Goal: Transaction & Acquisition: Obtain resource

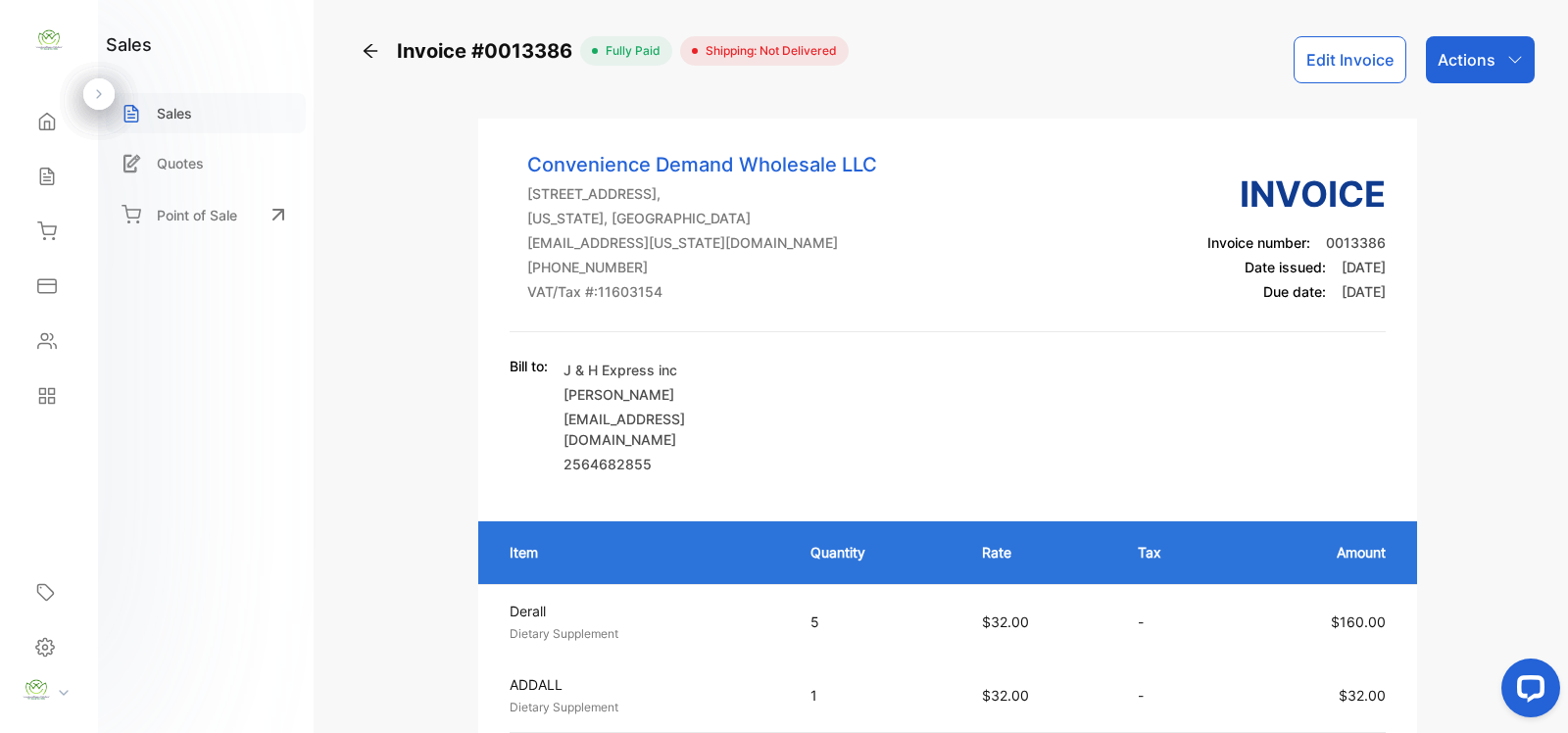
click at [196, 113] on div "Sales" at bounding box center [206, 113] width 200 height 40
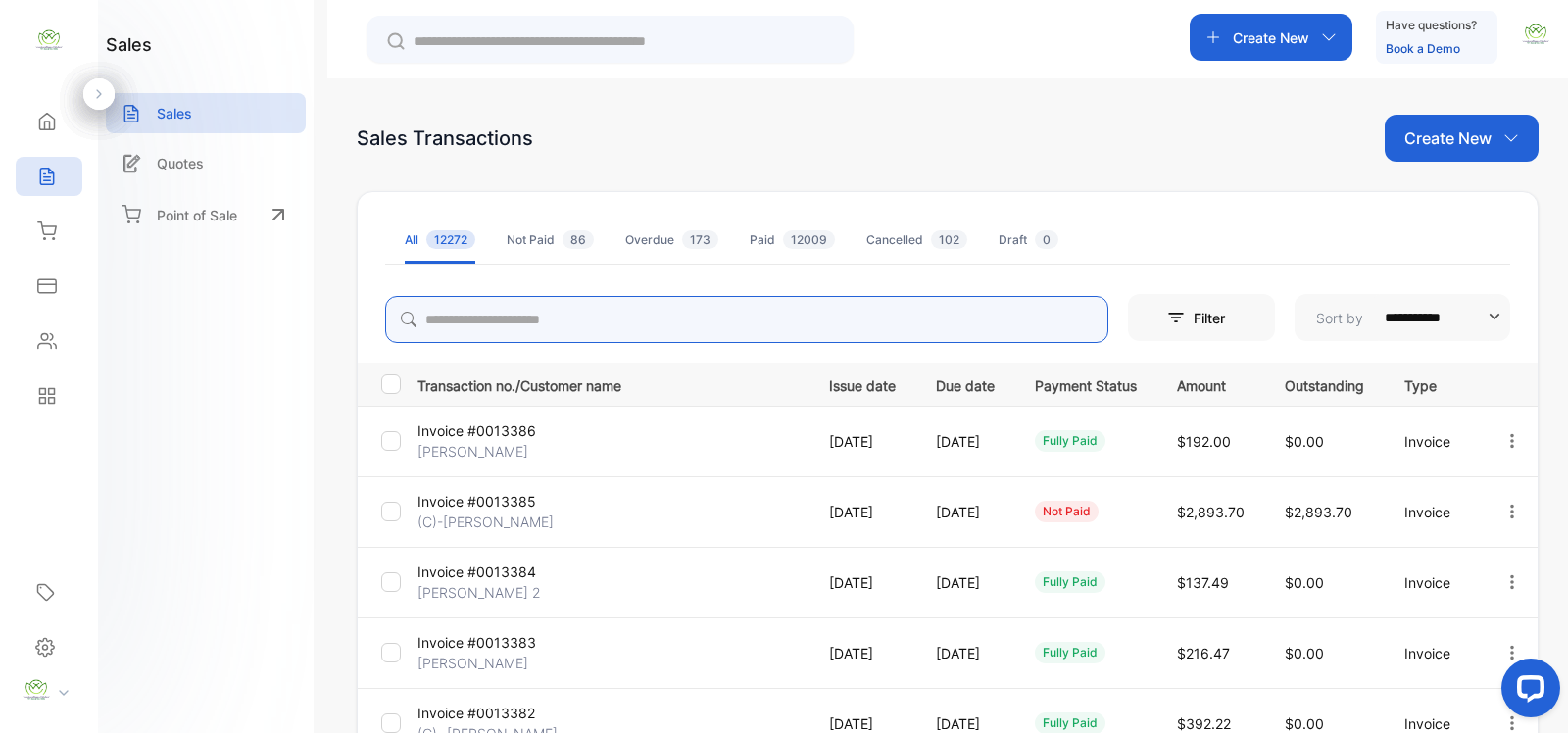
click at [479, 326] on input "search" at bounding box center [747, 319] width 723 height 47
type input "**********"
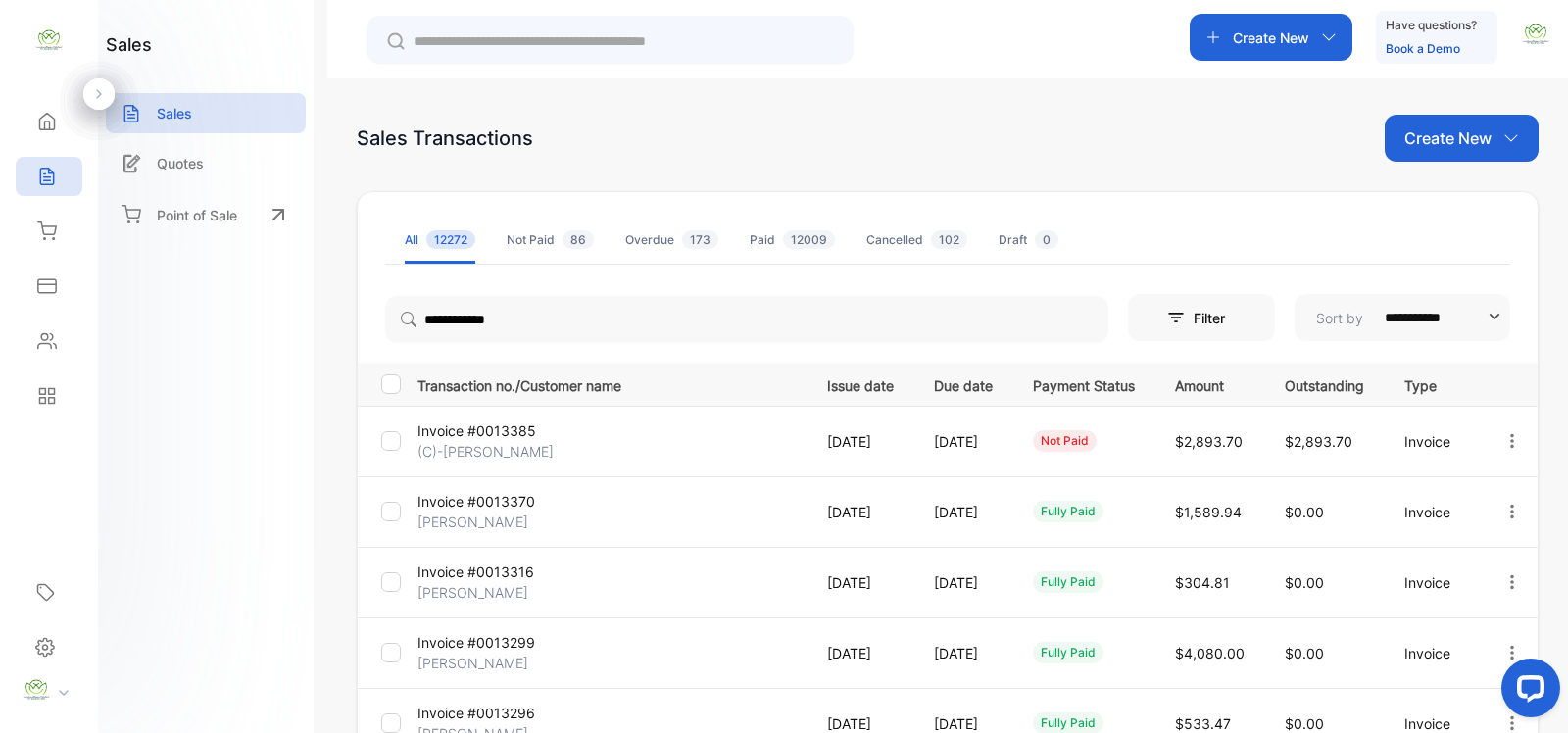
click at [544, 478] on td "Invoice #0013370 Sandip Patel" at bounding box center [606, 512] width 394 height 71
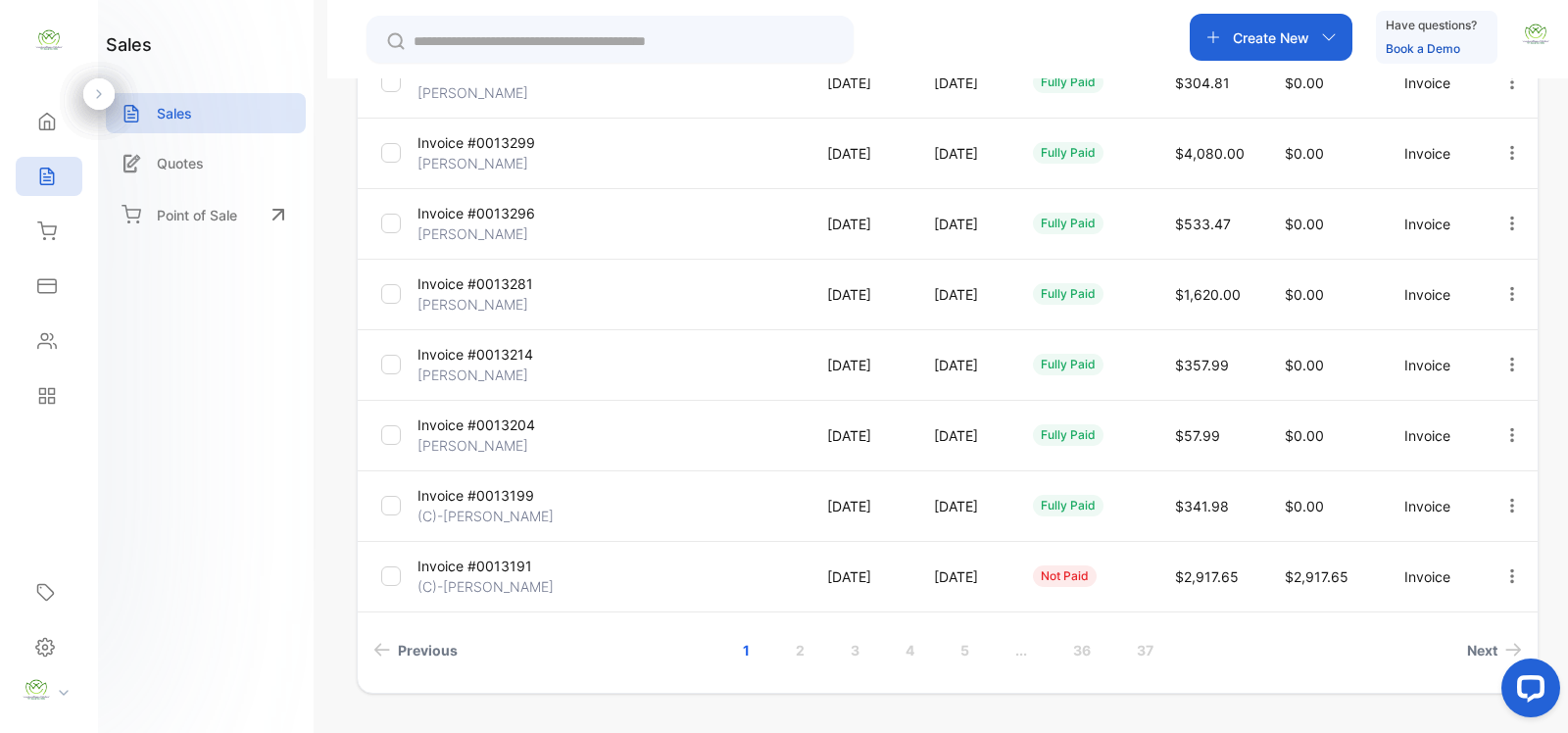
scroll to position [519, 0]
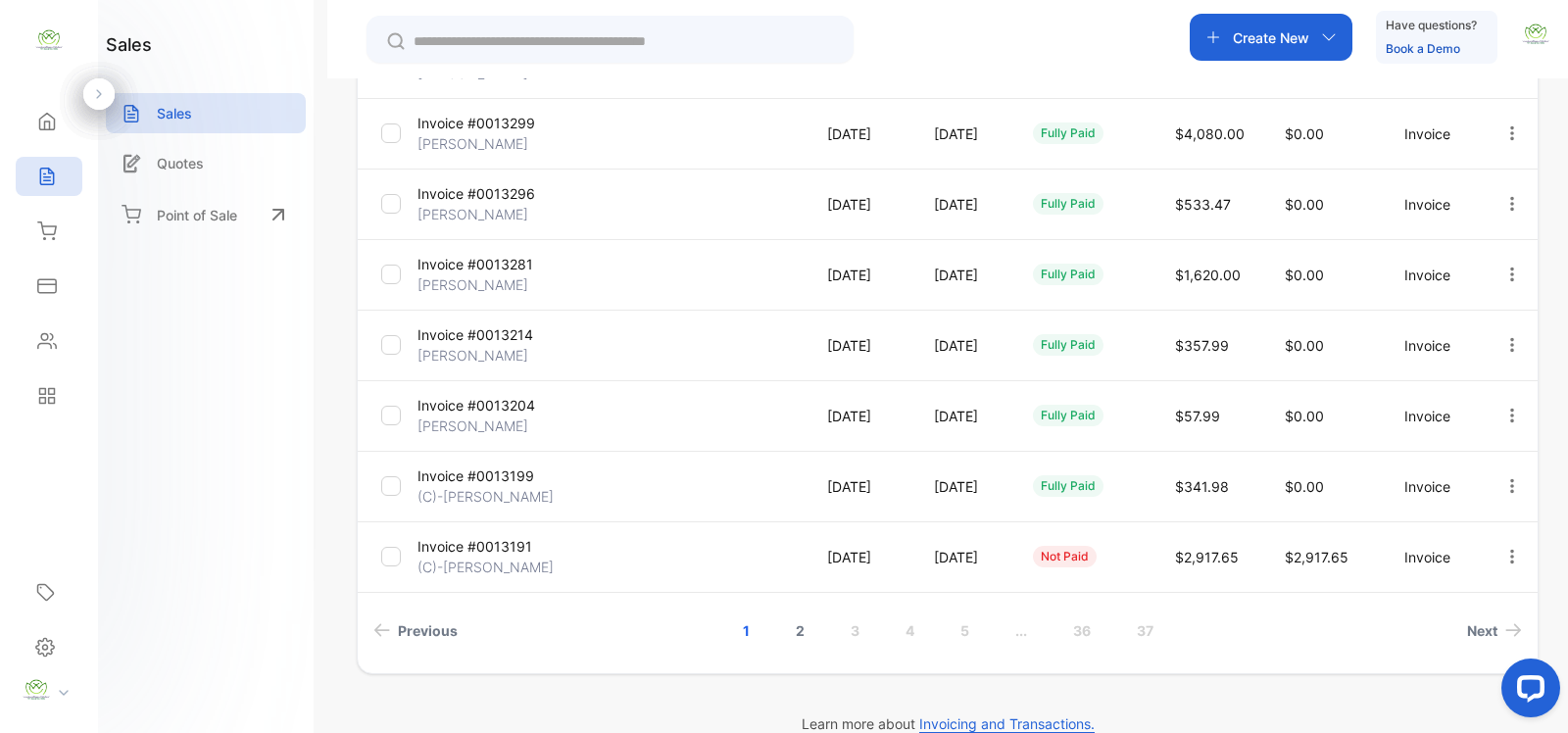
click at [793, 633] on link "2" at bounding box center [800, 631] width 56 height 37
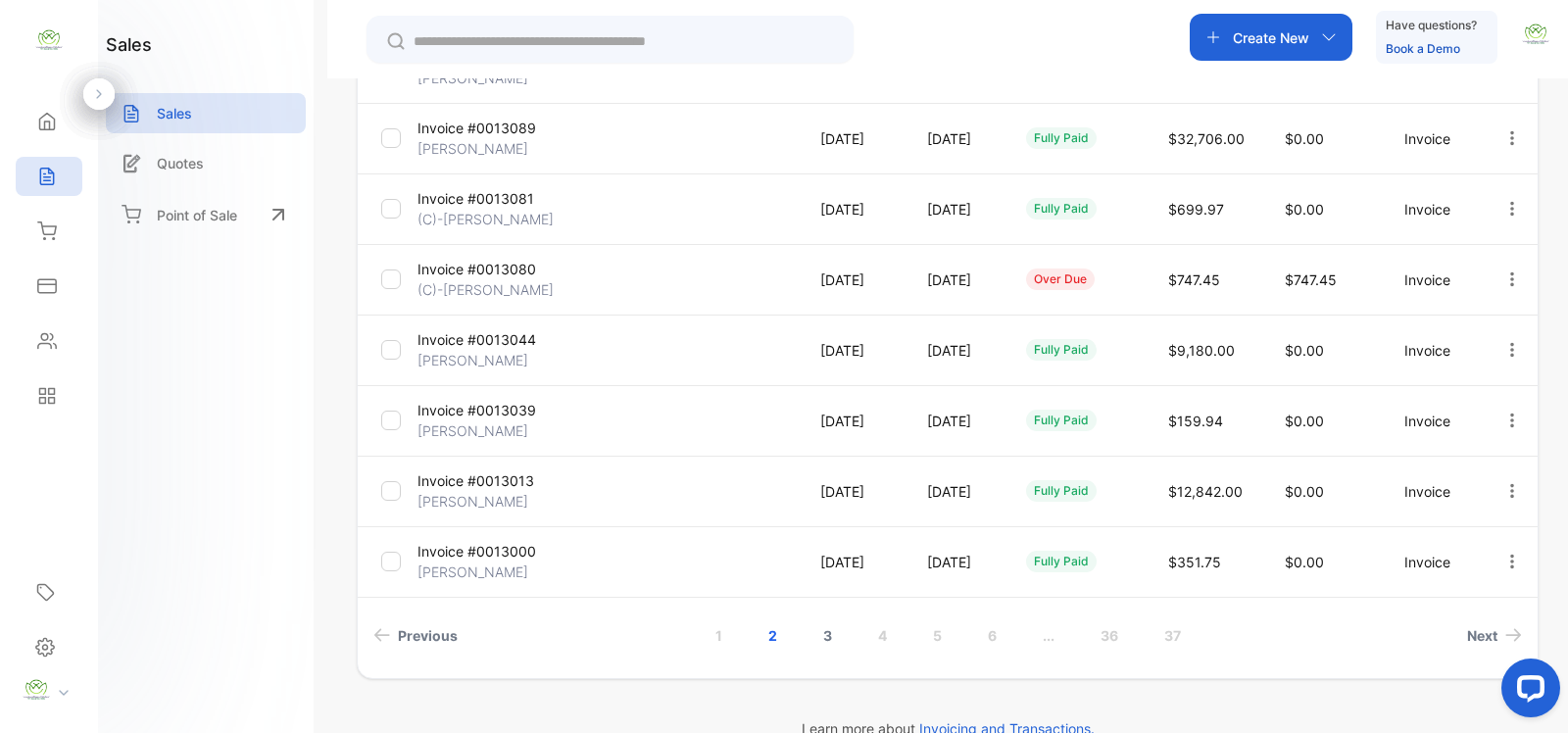
click at [824, 632] on link "3" at bounding box center [827, 636] width 56 height 37
click at [877, 630] on link "4" at bounding box center [882, 636] width 56 height 37
click at [937, 635] on link "5" at bounding box center [937, 636] width 56 height 37
click at [692, 640] on link "1" at bounding box center [691, 636] width 54 height 37
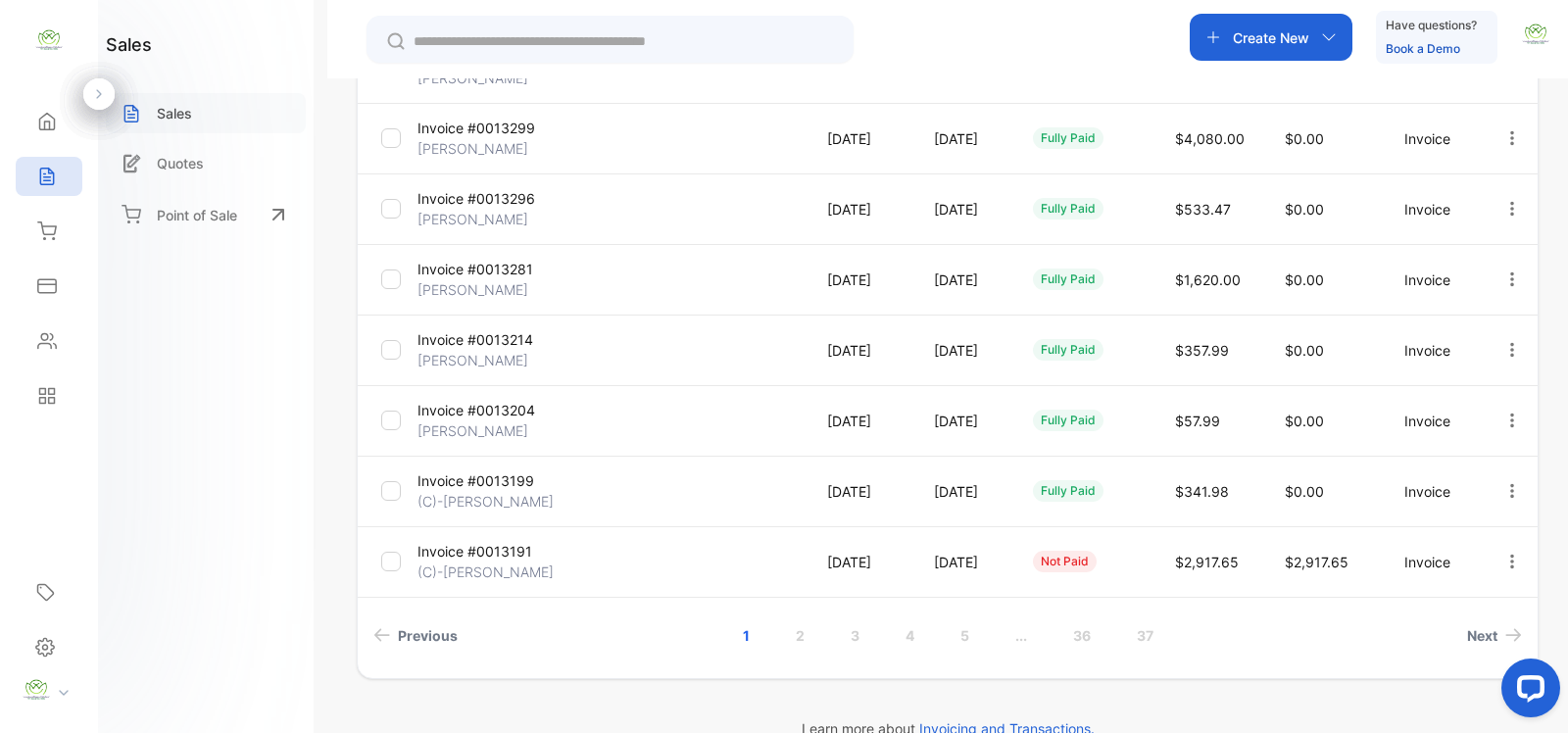
click at [189, 114] on p "Sales" at bounding box center [175, 113] width 36 height 21
click at [174, 118] on p "Sales" at bounding box center [175, 113] width 36 height 21
click at [54, 119] on icon at bounding box center [47, 121] width 15 height 17
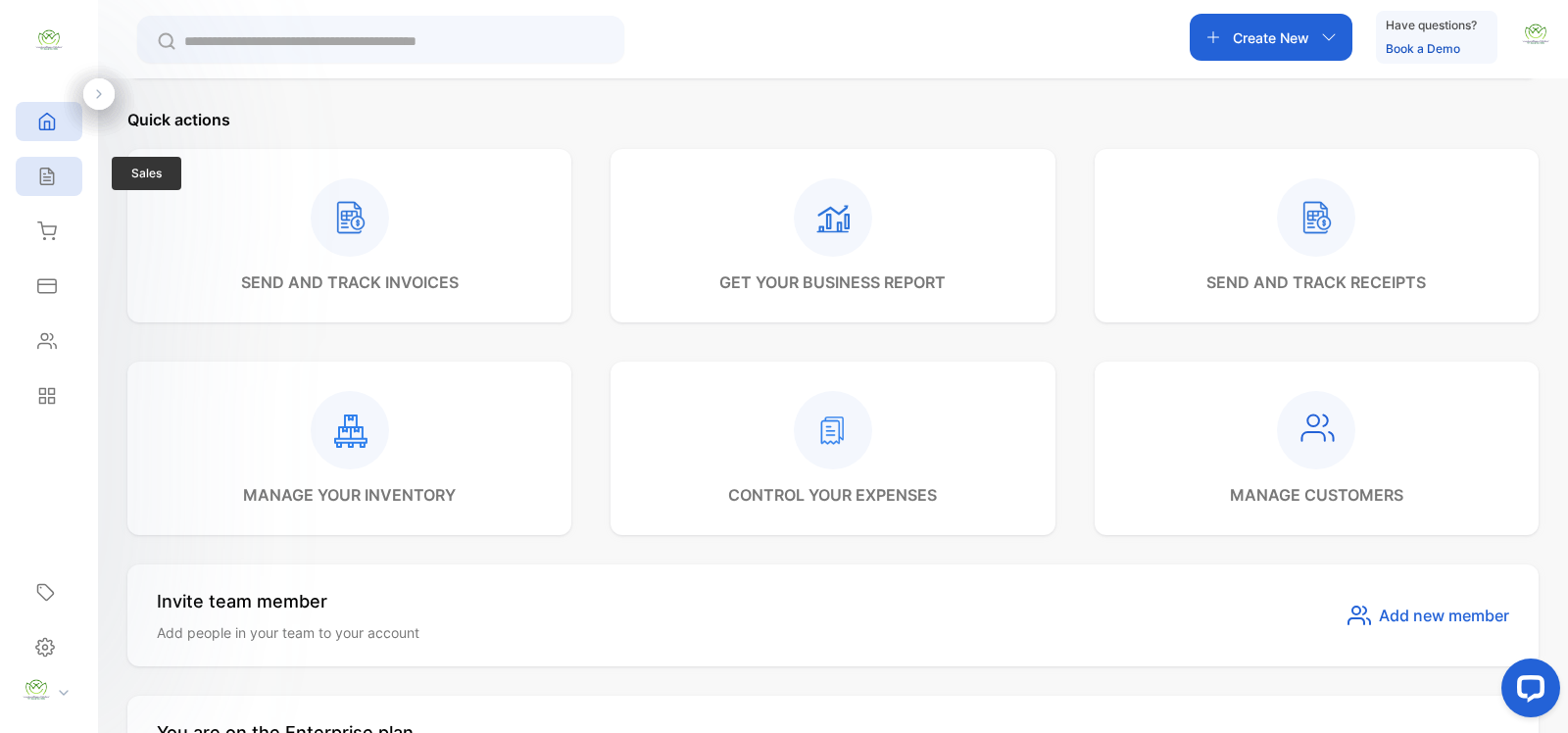
click at [45, 183] on icon at bounding box center [47, 177] width 20 height 20
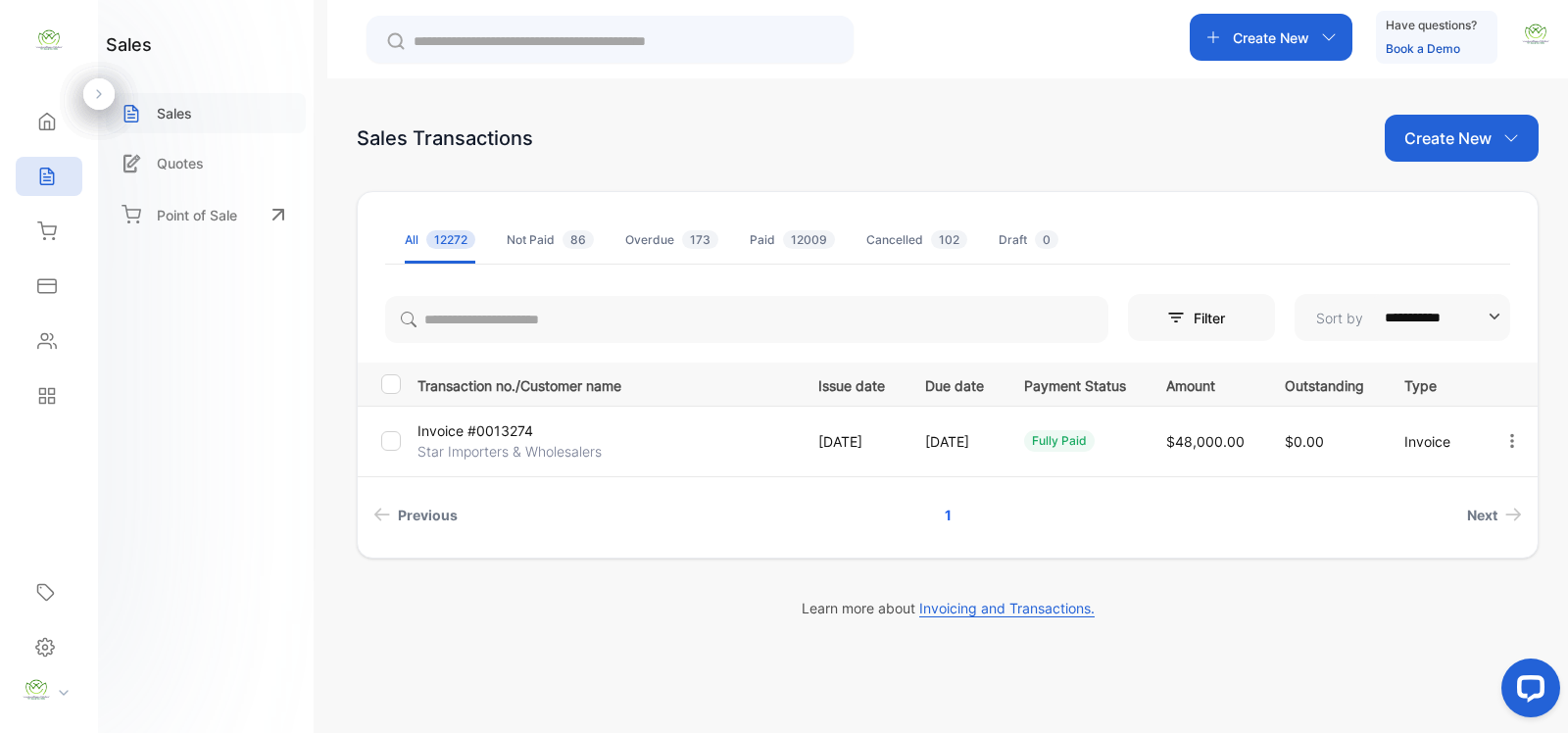
click at [178, 113] on p "Sales" at bounding box center [175, 113] width 36 height 21
click at [168, 112] on p "Sales" at bounding box center [175, 113] width 36 height 21
click at [55, 182] on icon at bounding box center [47, 177] width 20 height 20
click at [56, 114] on icon at bounding box center [47, 121] width 20 height 20
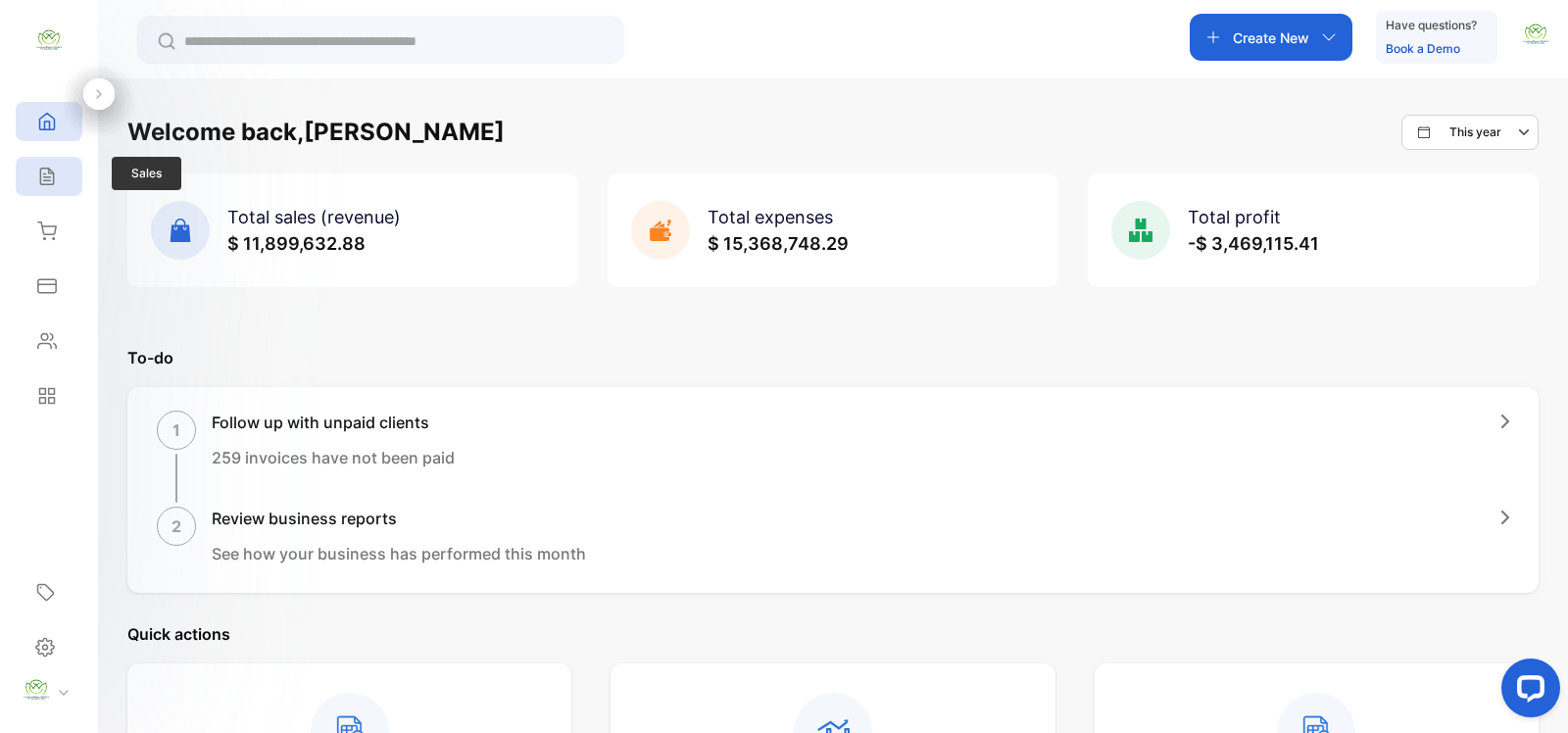
click at [47, 180] on icon at bounding box center [46, 177] width 13 height 17
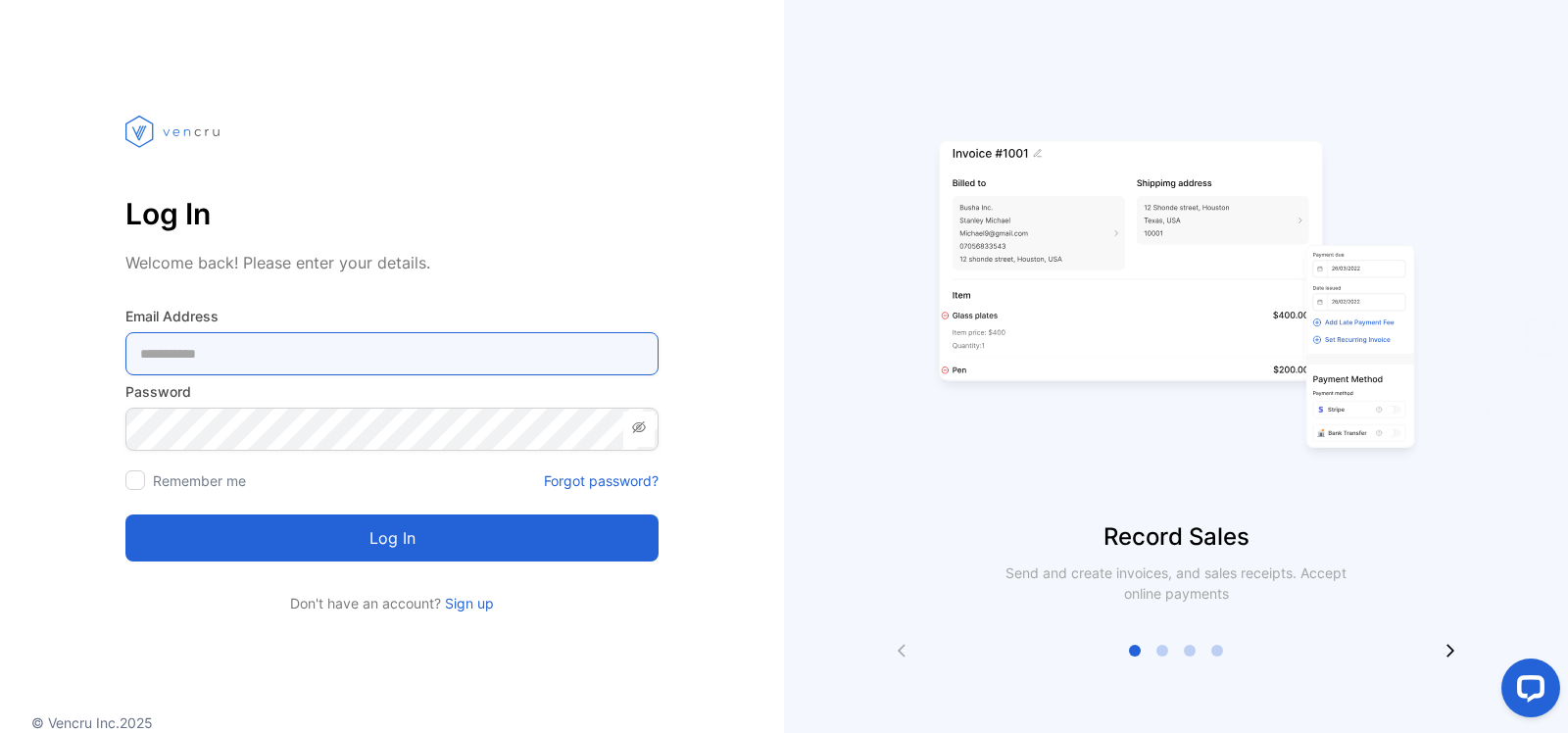
type Address-inputemail "**********"
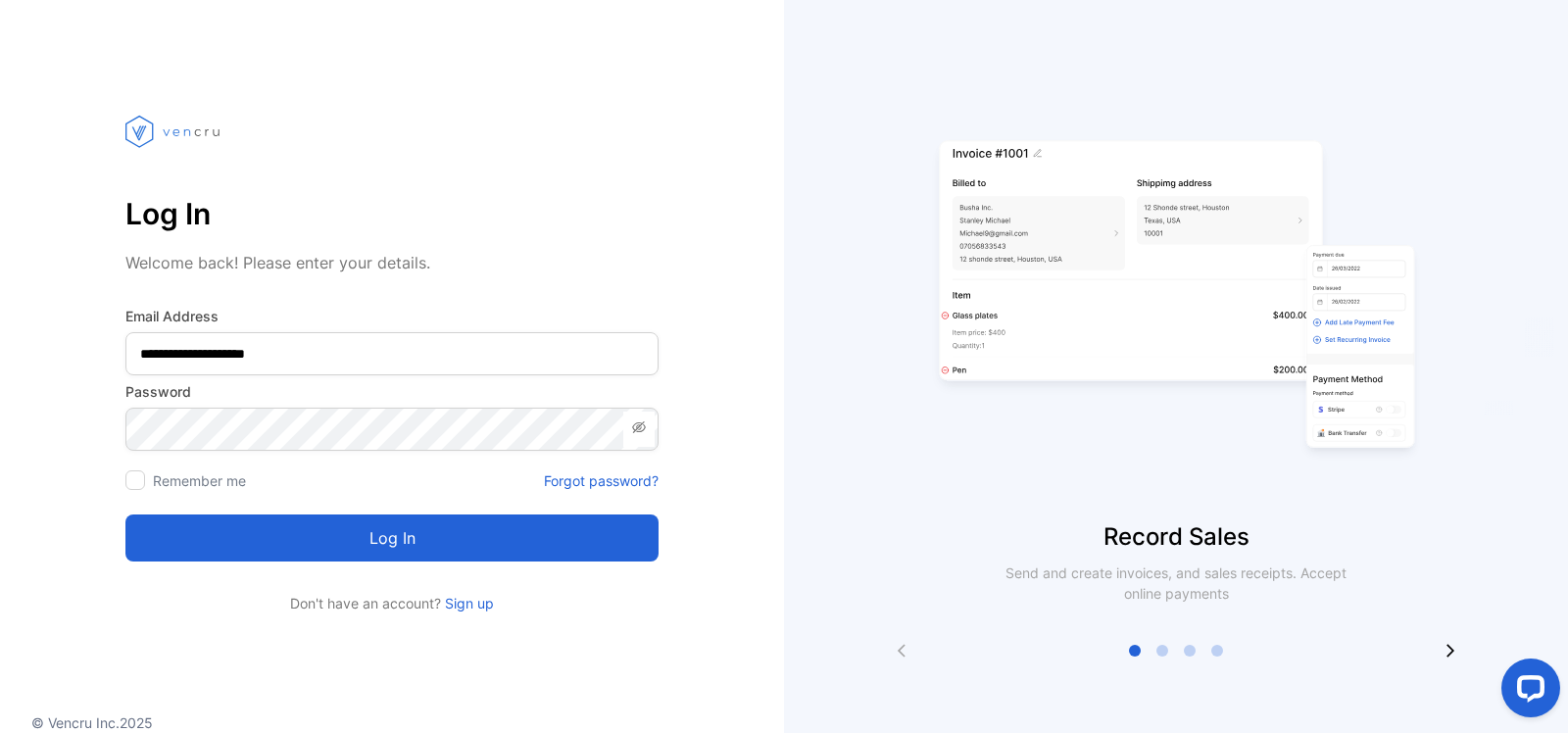
click at [416, 547] on button "Log in" at bounding box center [391, 537] width 533 height 47
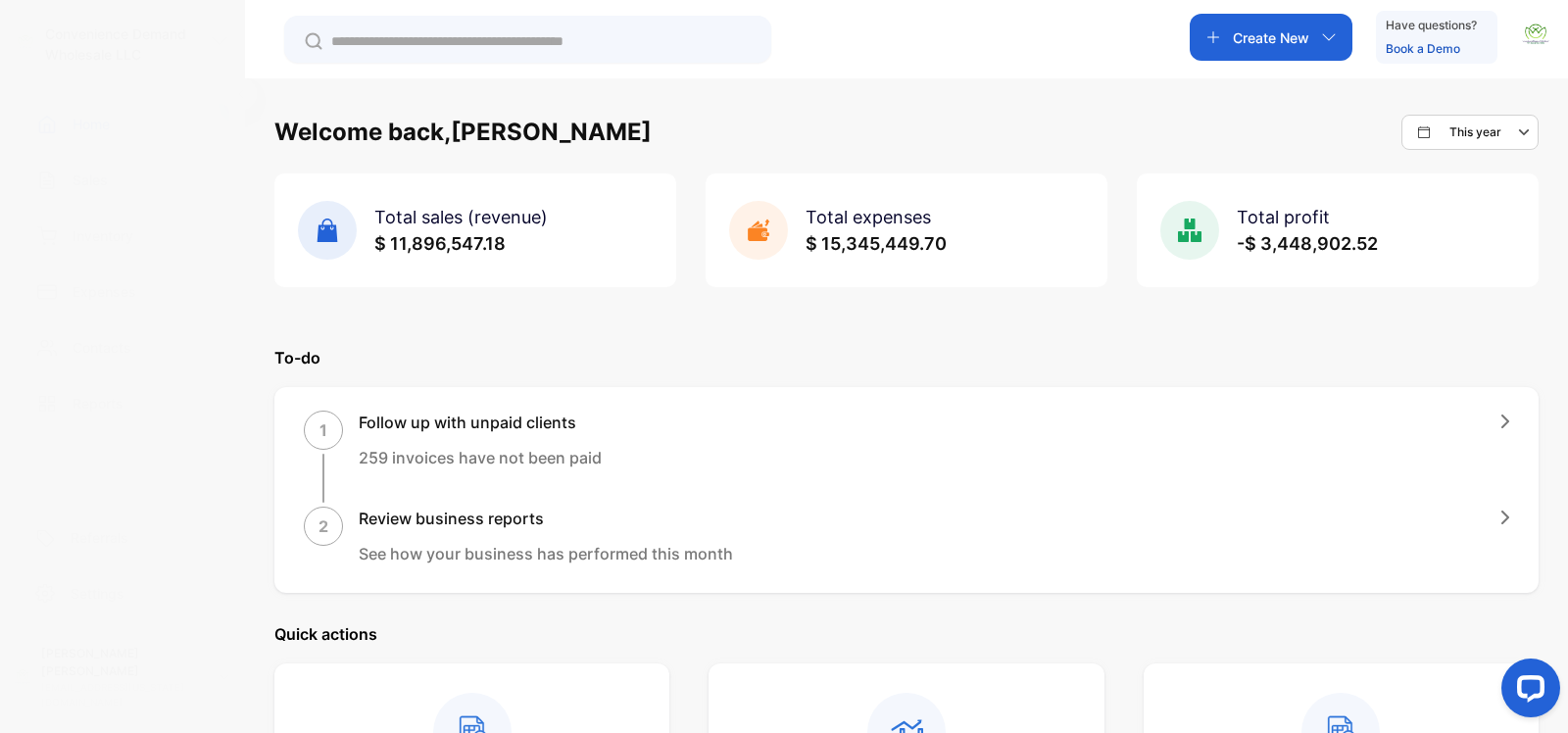
click at [88, 186] on p "Sales" at bounding box center [90, 180] width 36 height 21
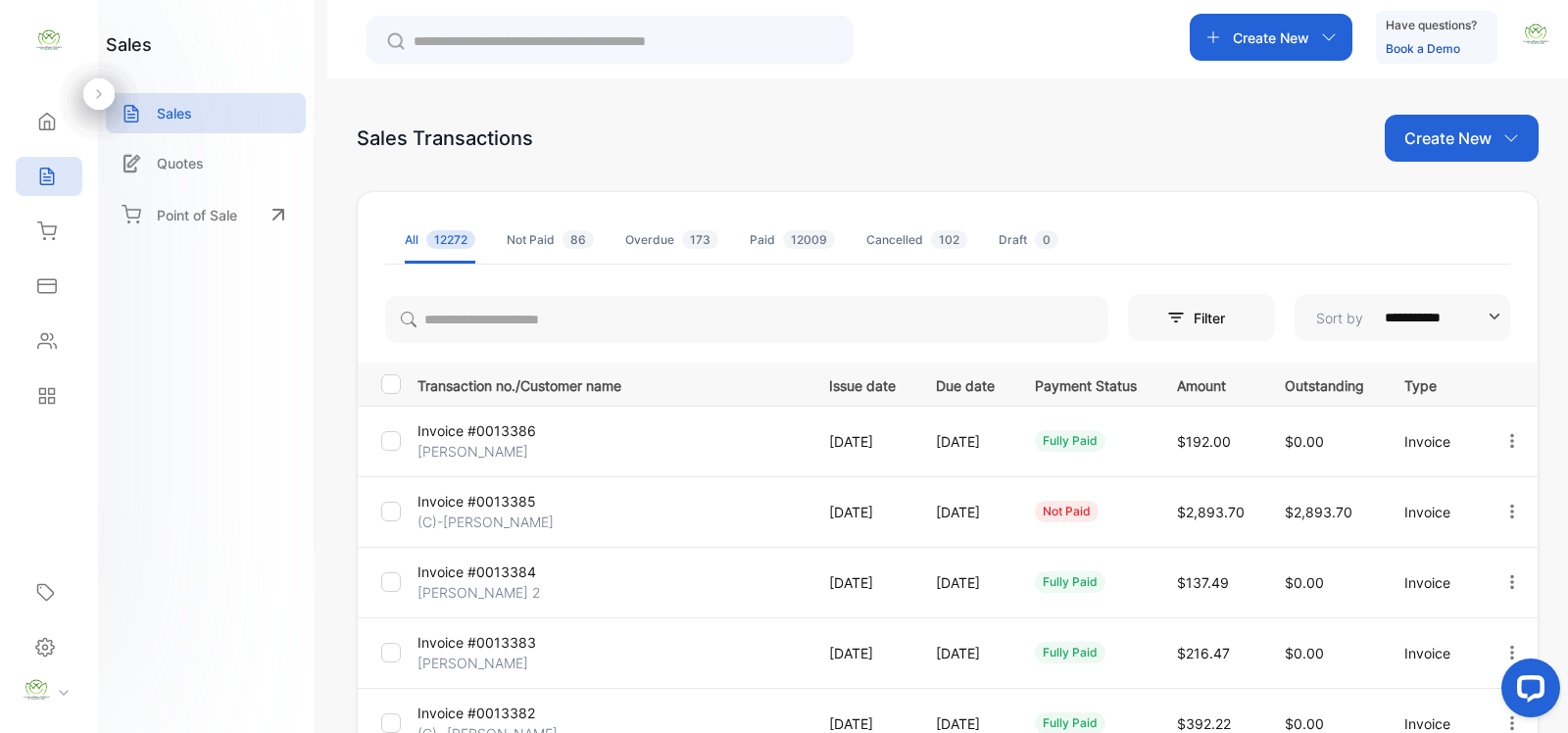
click at [836, 515] on p "[DATE]" at bounding box center [862, 512] width 67 height 21
click at [850, 510] on p "[DATE]" at bounding box center [862, 512] width 67 height 21
click at [1411, 514] on p "Invoice" at bounding box center [1433, 512] width 58 height 21
click at [913, 506] on td "[DATE]" at bounding box center [962, 512] width 99 height 71
click at [1510, 506] on icon "button" at bounding box center [1512, 511] width 4 height 14
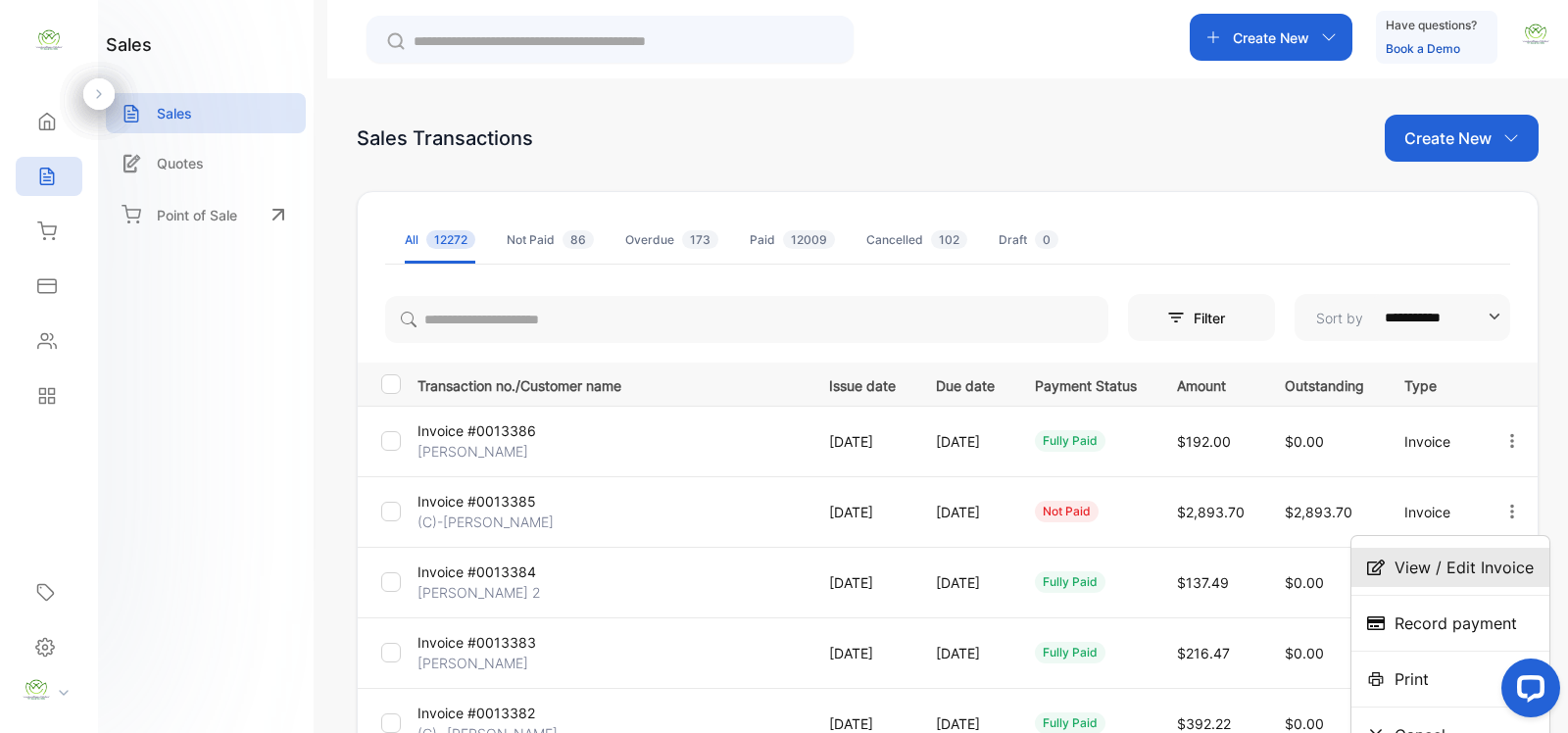
click at [1438, 569] on span "View / Edit Invoice" at bounding box center [1464, 567] width 139 height 24
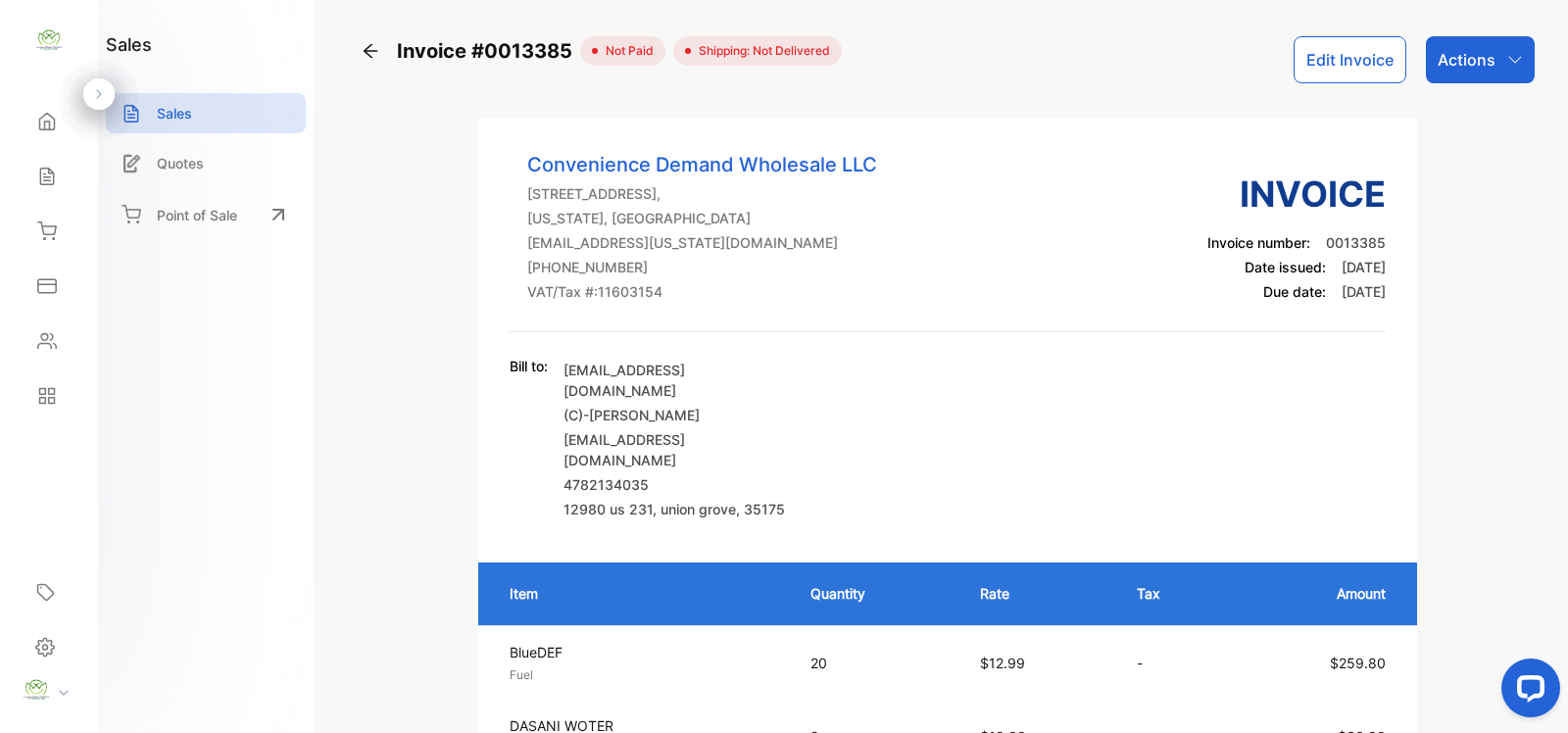
click at [1465, 61] on p "Actions" at bounding box center [1466, 60] width 58 height 24
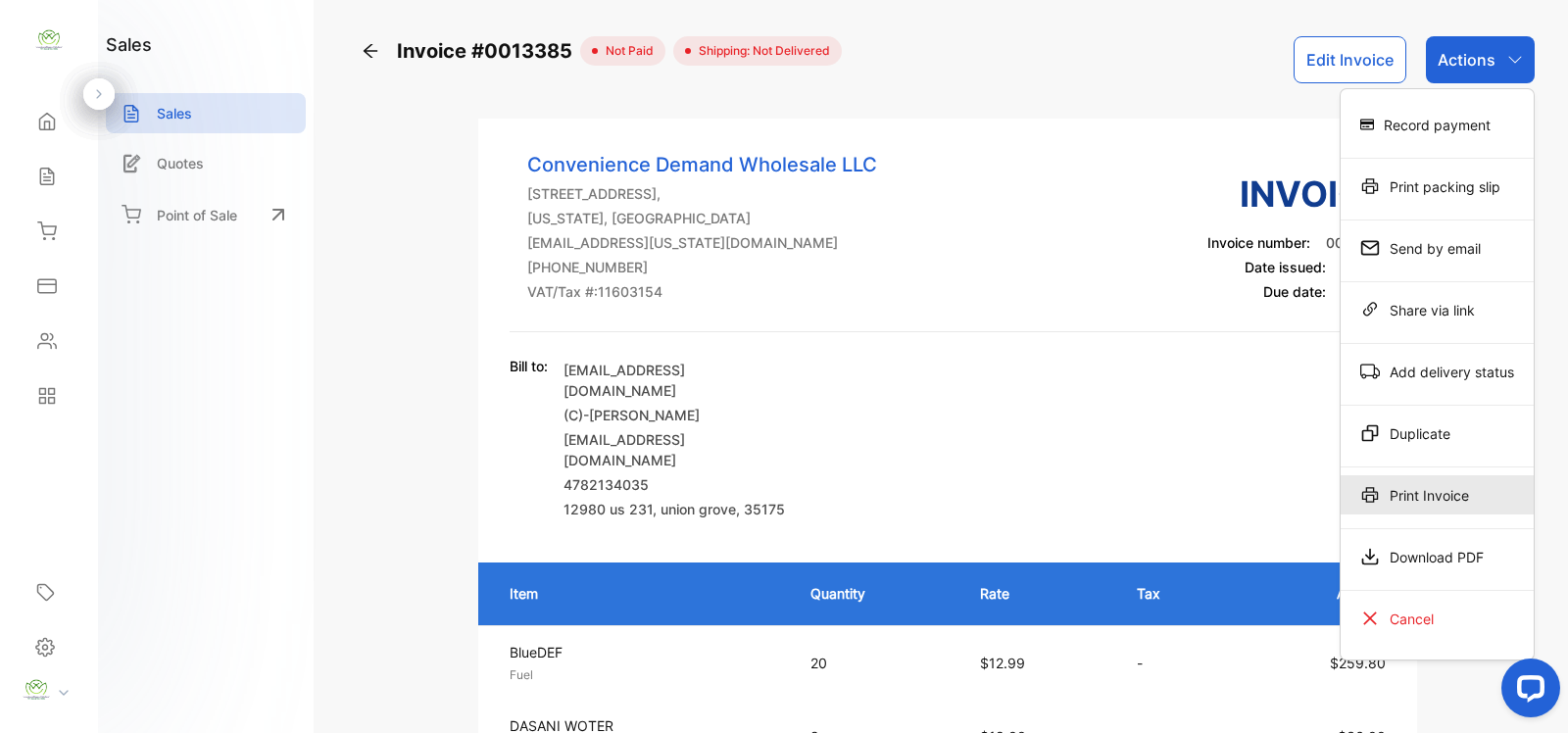
click at [1426, 496] on div "Print Invoice" at bounding box center [1437, 495] width 193 height 39
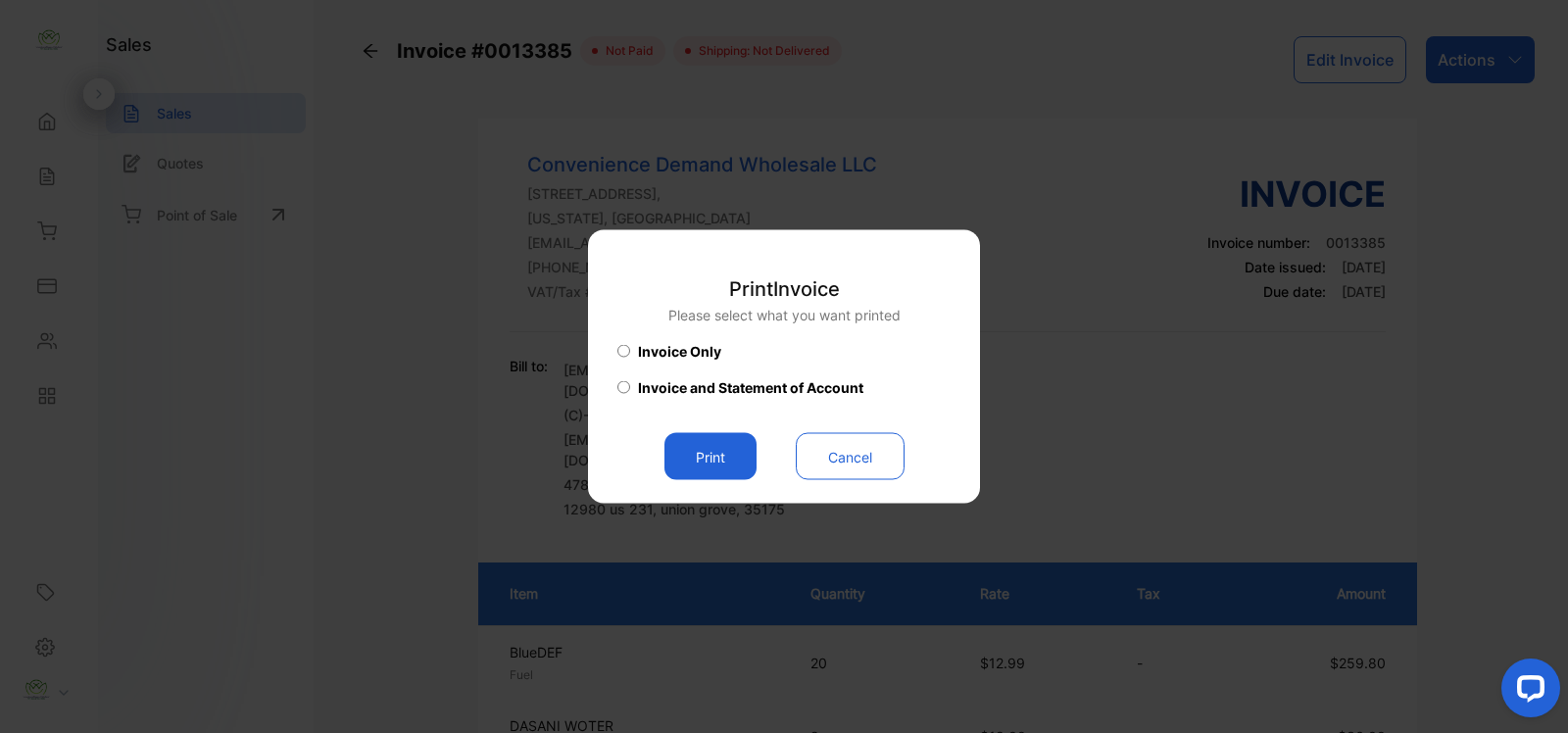
click at [708, 462] on button "Print" at bounding box center [710, 456] width 92 height 47
